Goal: Task Accomplishment & Management: Manage account settings

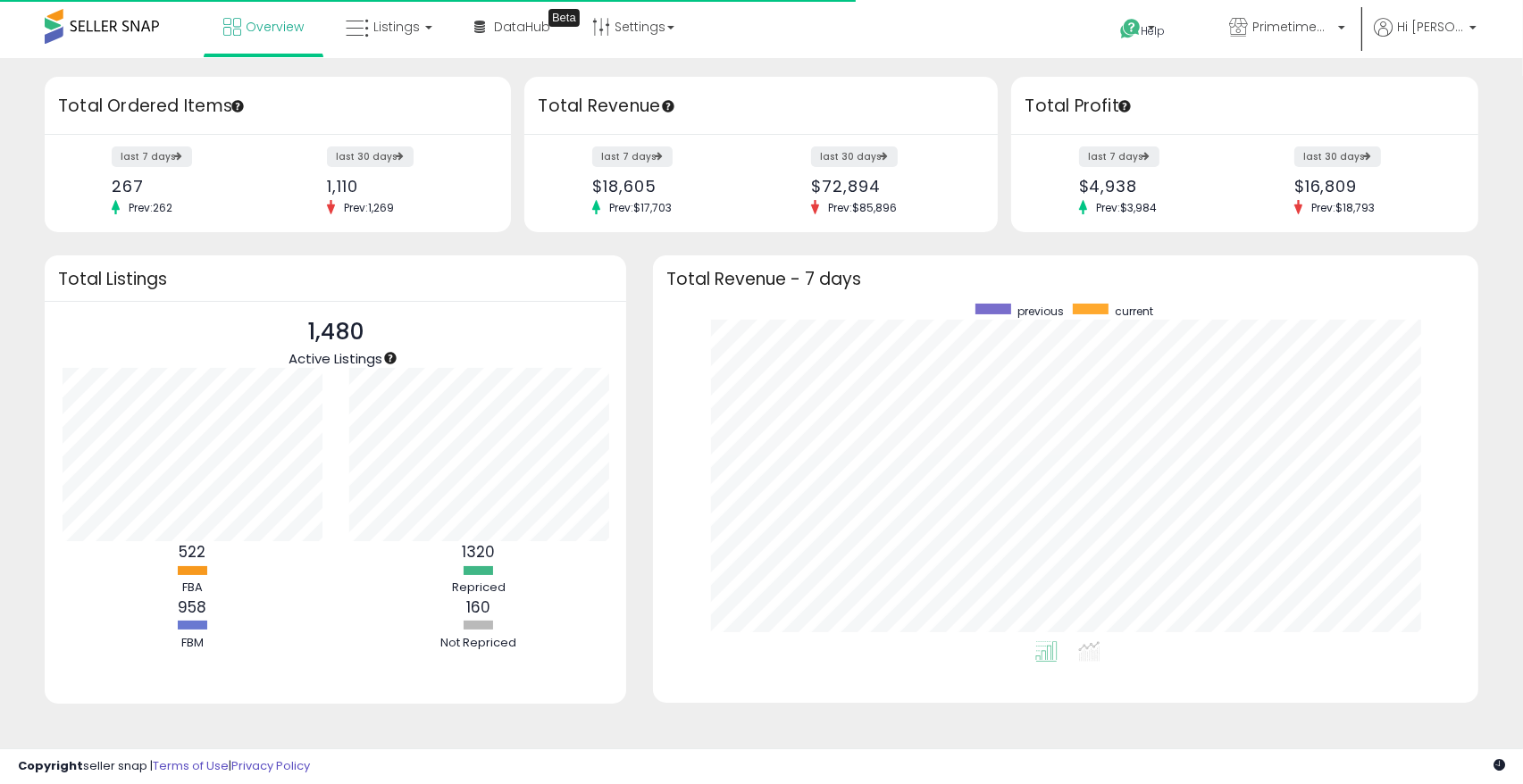
scroll to position [337, 789]
click at [417, 29] on link "Listings" at bounding box center [389, 27] width 113 height 54
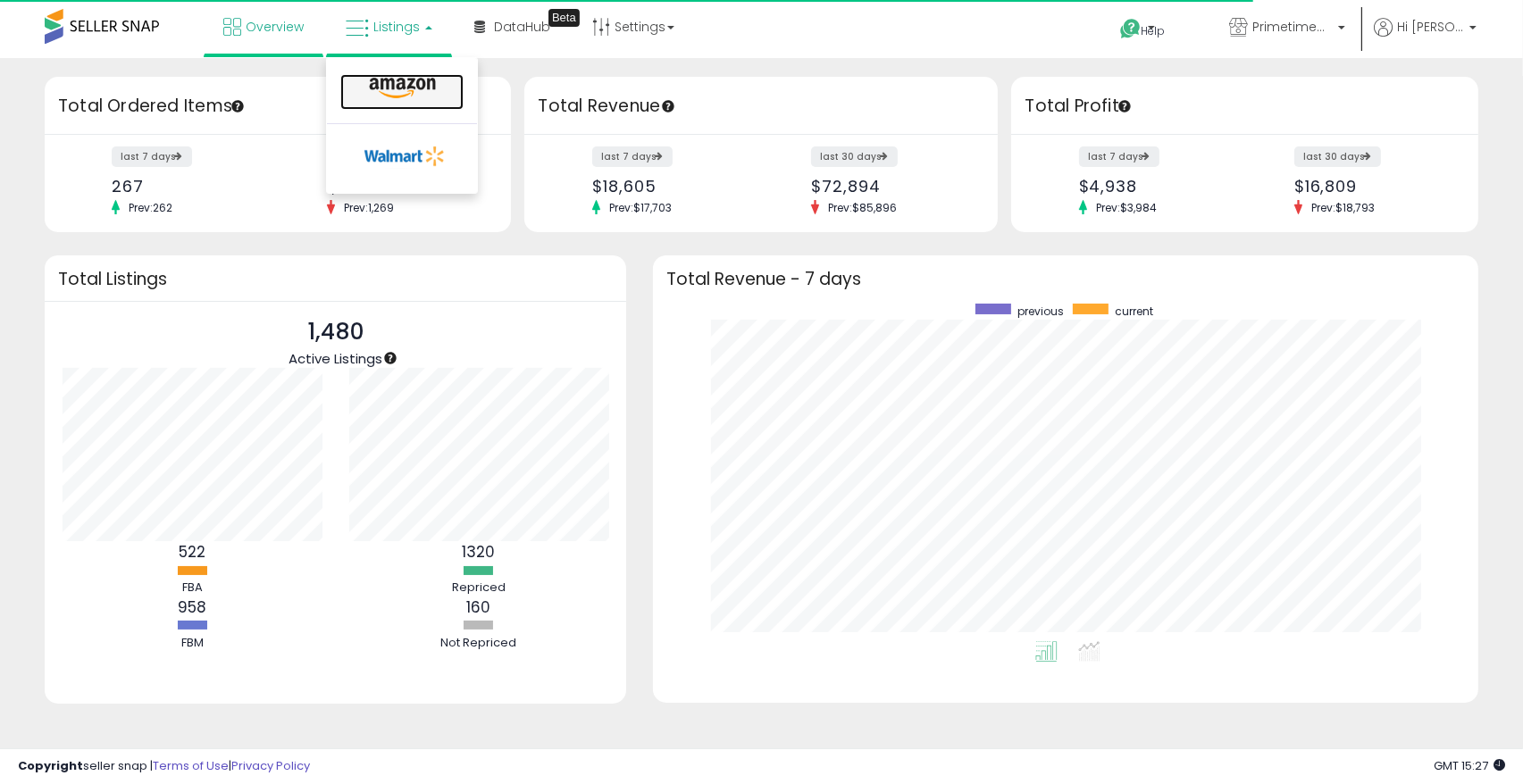
click at [436, 78] on icon at bounding box center [403, 88] width 78 height 23
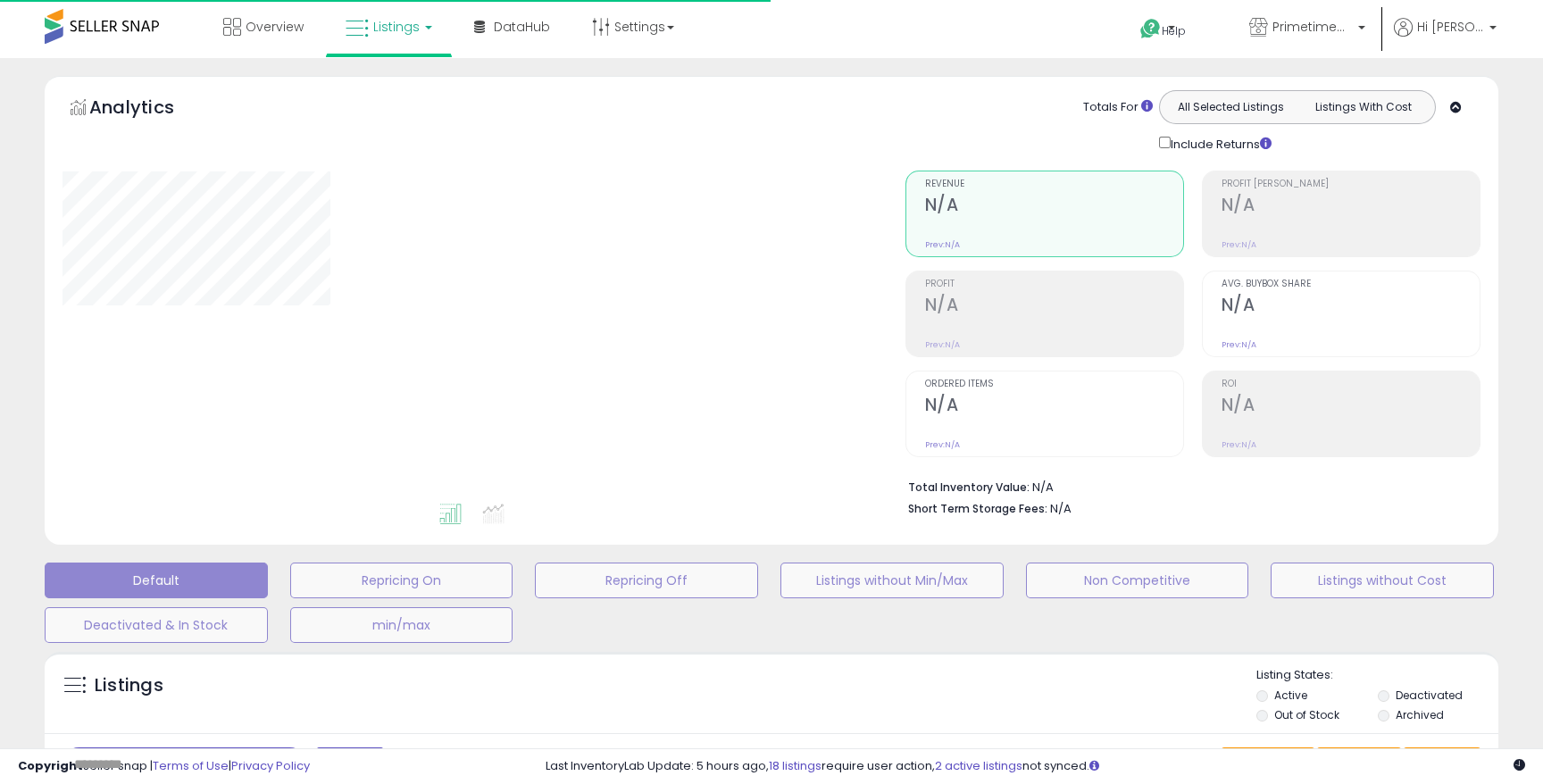
type input "****"
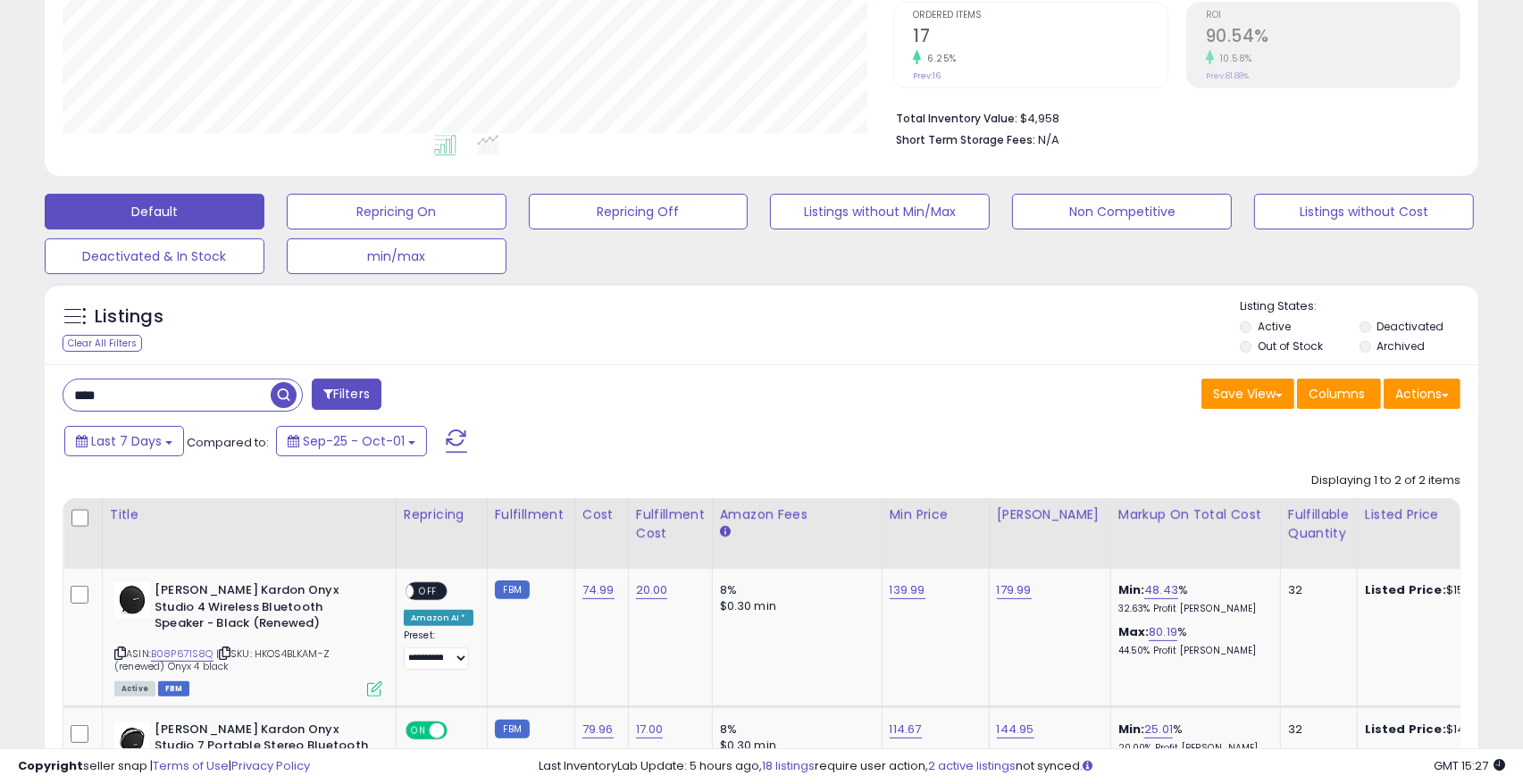
scroll to position [587, 0]
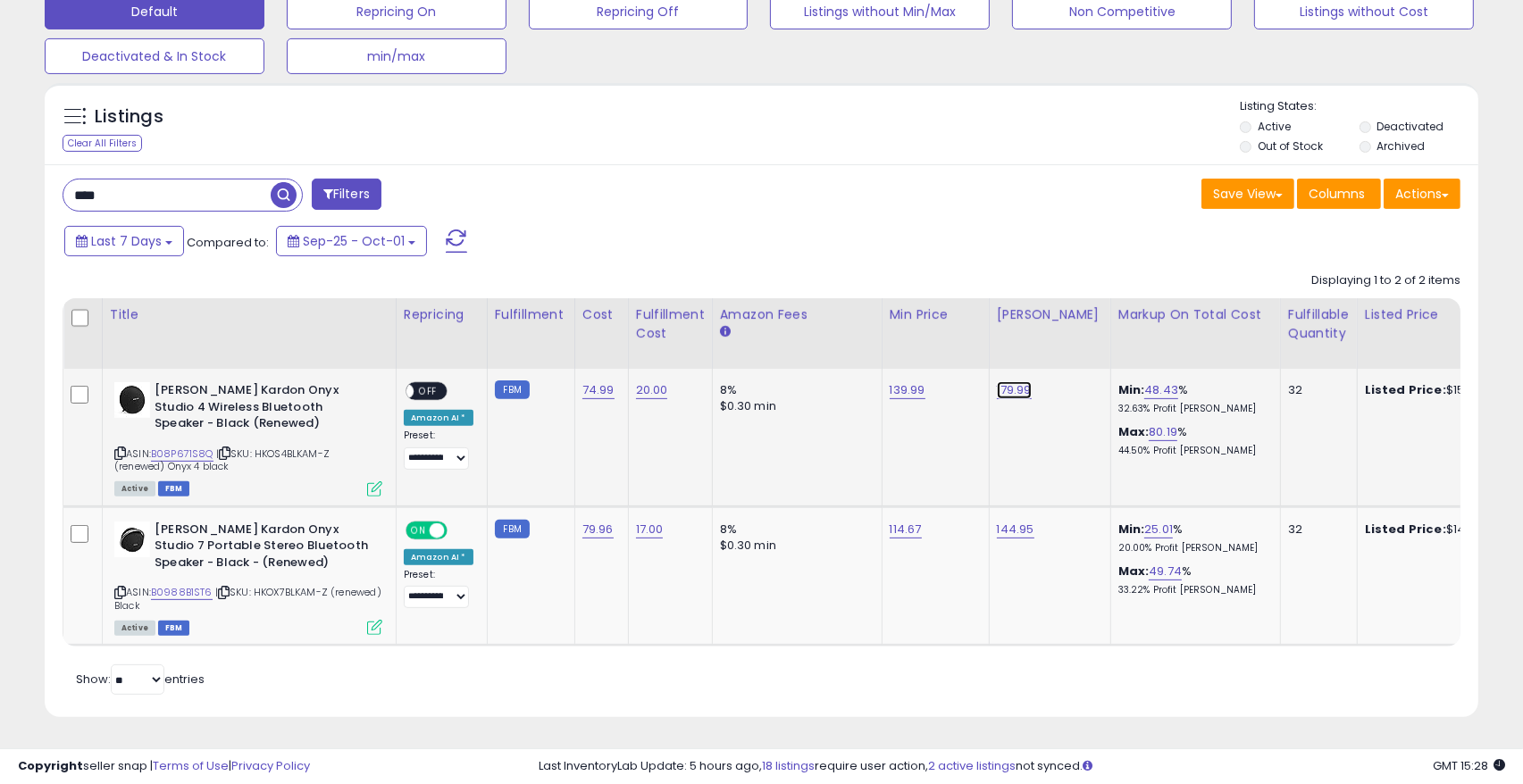
click at [1001, 381] on link "179.99" at bounding box center [1014, 390] width 35 height 18
drag, startPoint x: 942, startPoint y: 331, endPoint x: 820, endPoint y: 330, distance: 122.0
click at [820, 330] on table "Title Repricing" at bounding box center [1434, 471] width 2744 height 348
click at [883, 447] on td "139.99" at bounding box center [935, 437] width 107 height 137
click at [1097, 341] on icon "button" at bounding box center [1091, 346] width 11 height 11
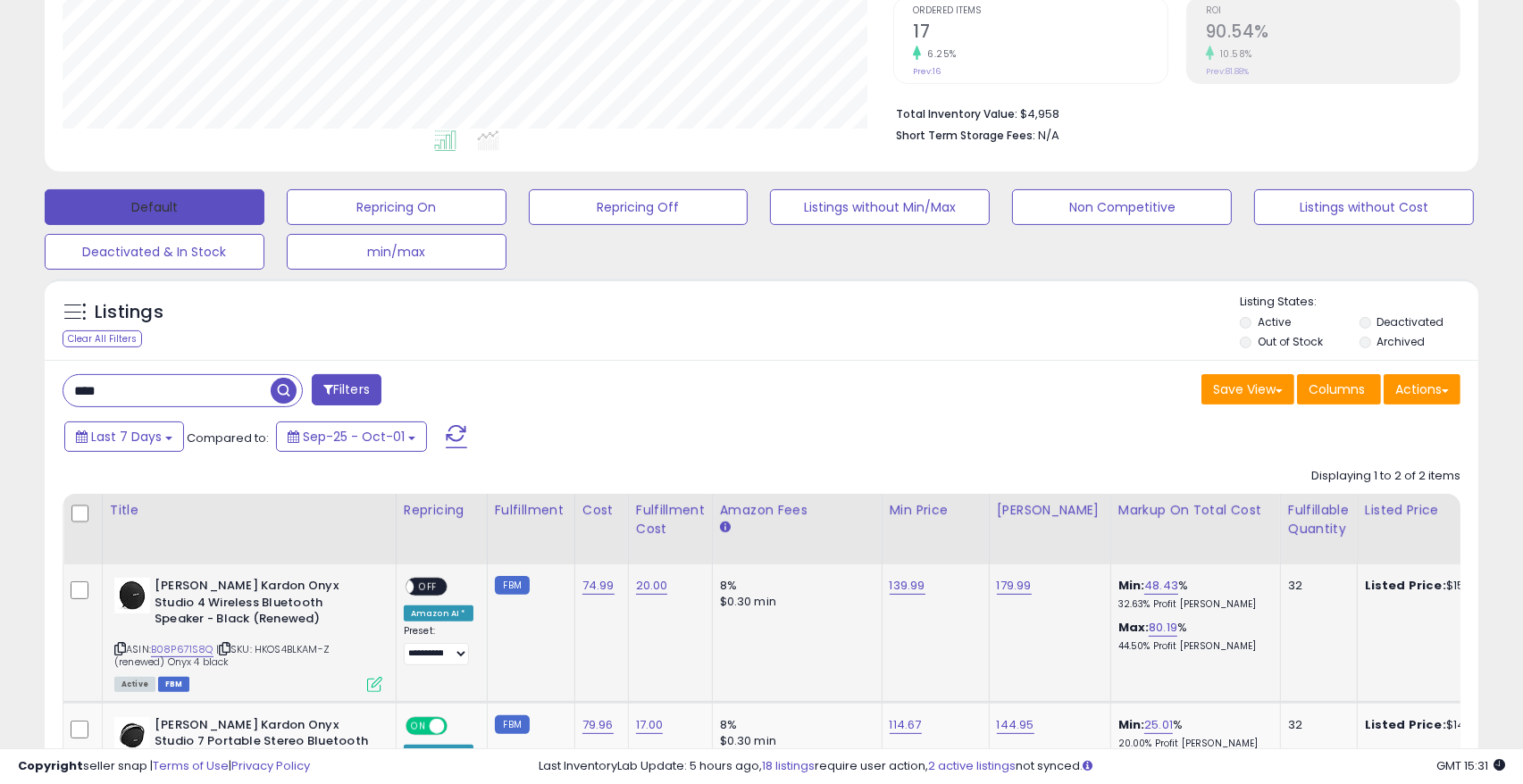
scroll to position [401, 0]
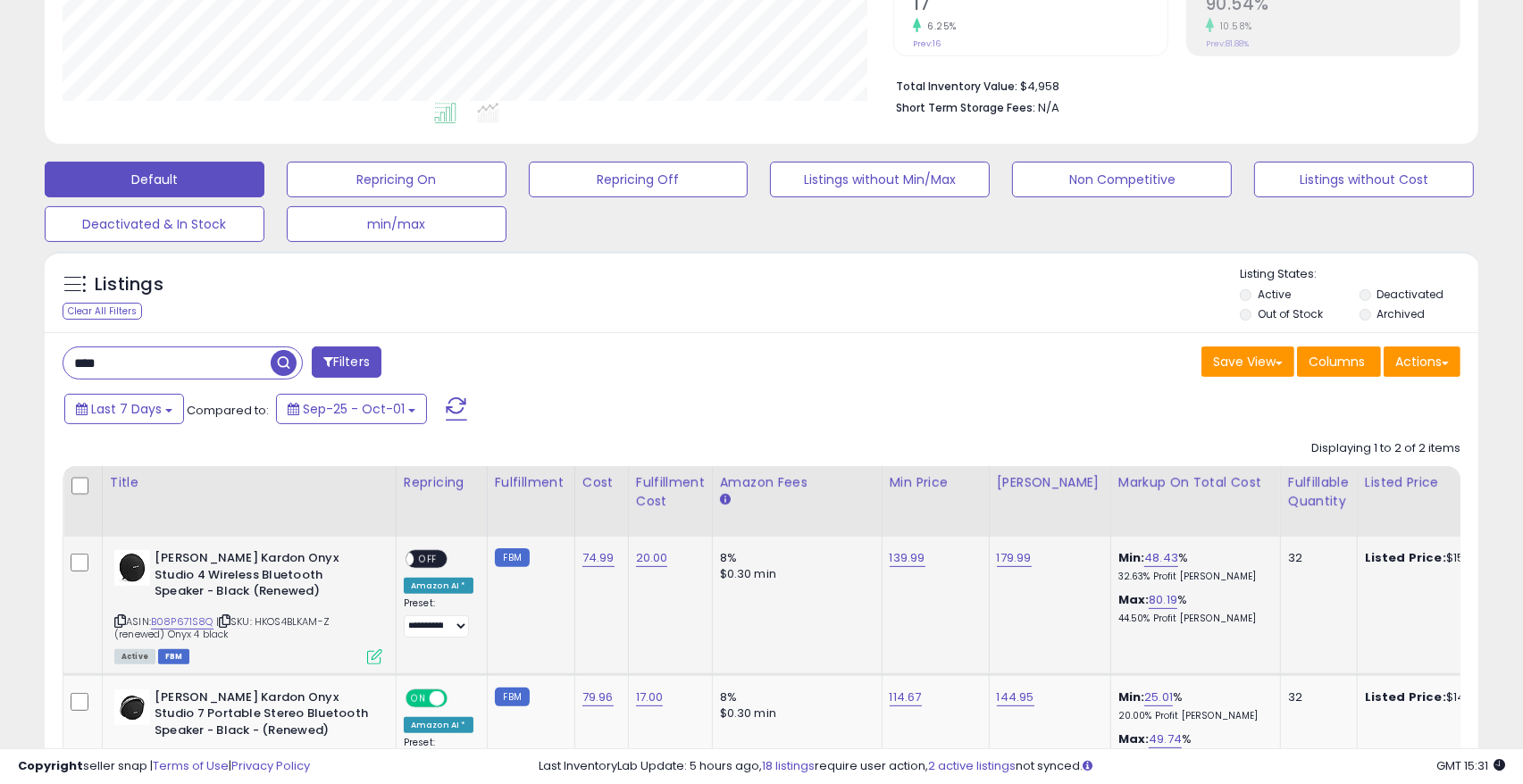
drag, startPoint x: 183, startPoint y: 353, endPoint x: 0, endPoint y: 342, distance: 183.3
click at [2, 342] on div "**********" at bounding box center [761, 304] width 1523 height 1294
click at [419, 365] on span "button" at bounding box center [420, 363] width 26 height 26
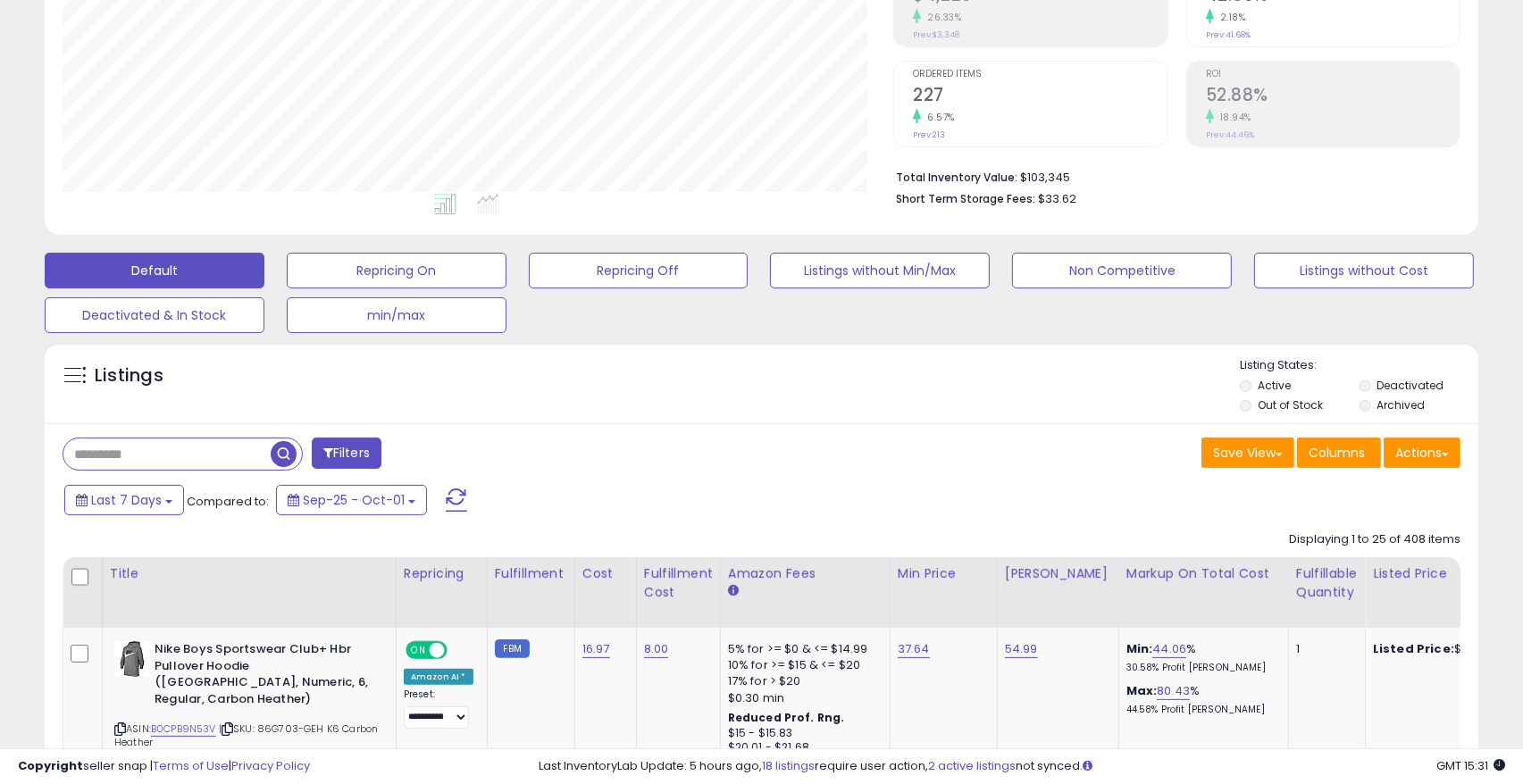
scroll to position [366, 831]
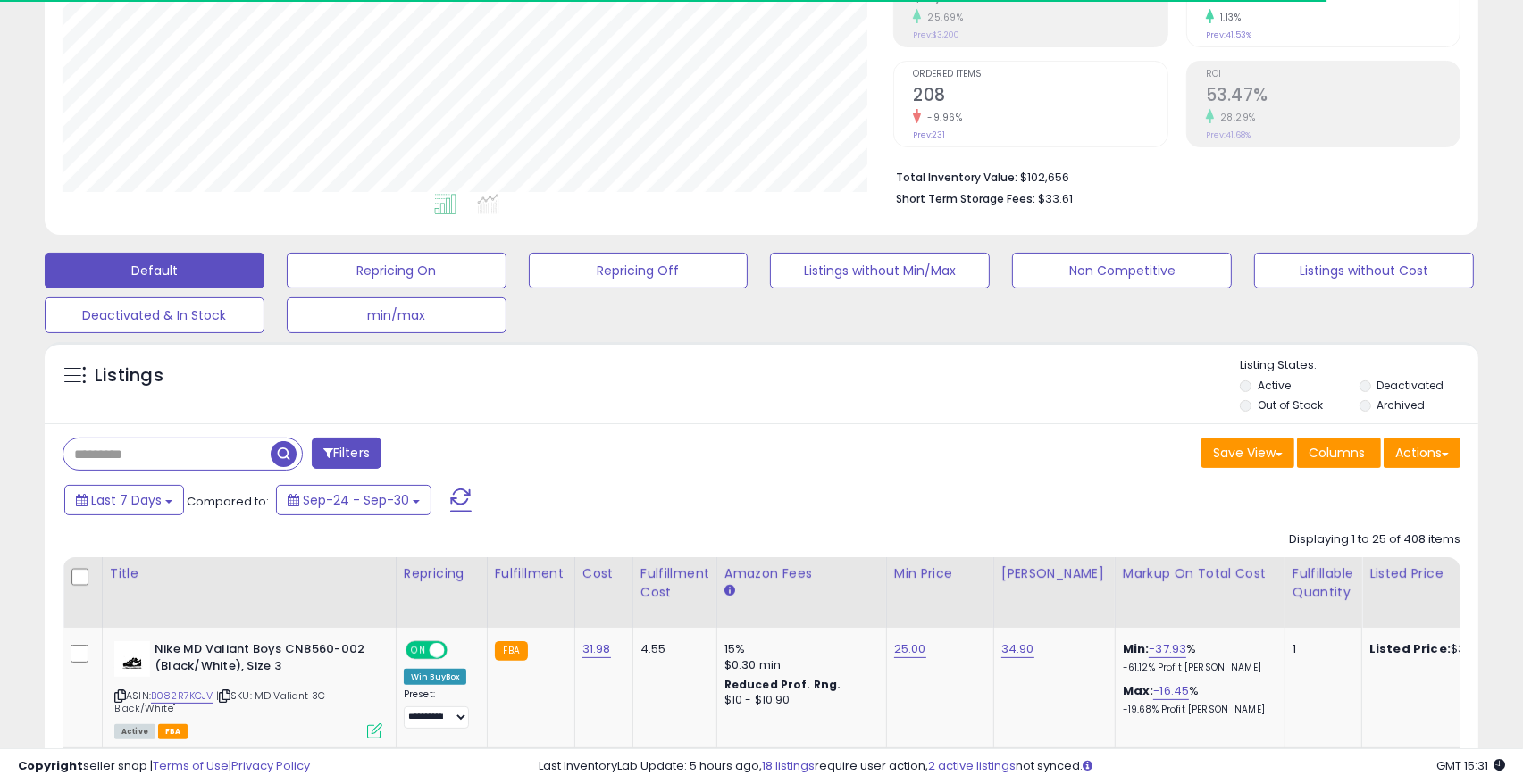
scroll to position [366, 831]
